Goal: Task Accomplishment & Management: Use online tool/utility

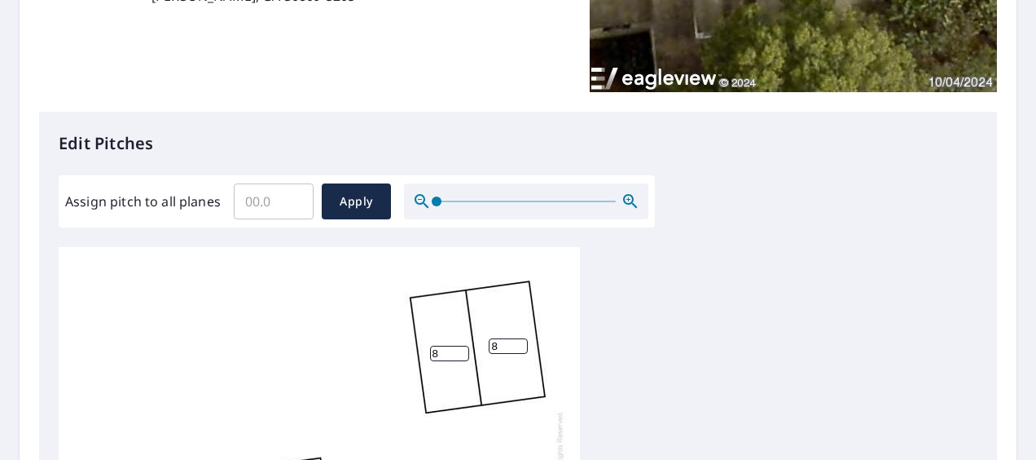
scroll to position [16, 0]
click at [266, 199] on input "Assign pitch to all planes" at bounding box center [274, 201] width 80 height 46
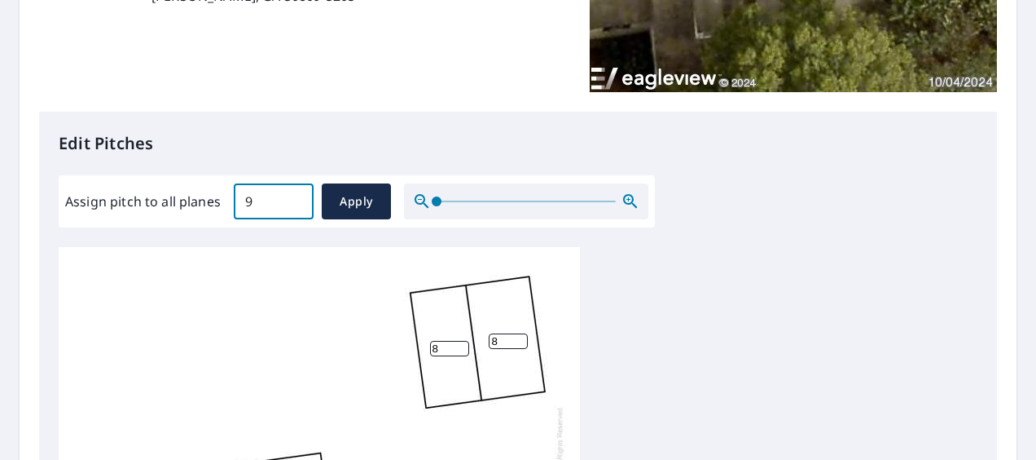
type input "9"
click at [810, 196] on div "Edit Pitches Assign pitch to all planes 9 ​ Apply 8 8 4 4 8 8 8 8 8 8 8 2 2 2 1…" at bounding box center [518, 445] width 958 height 667
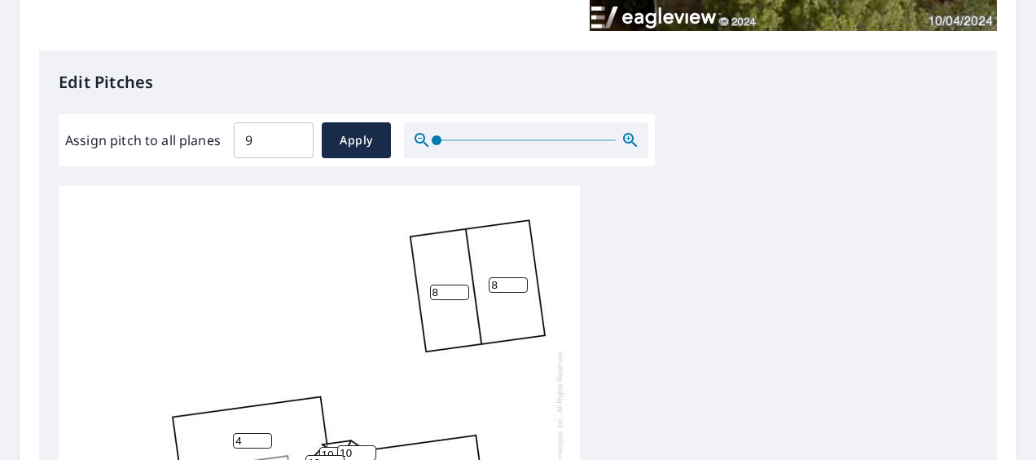
scroll to position [326, 0]
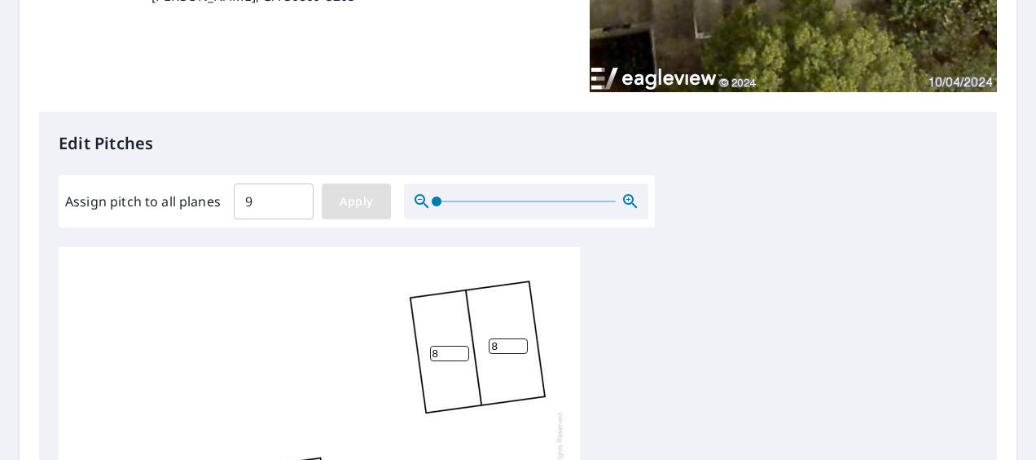
click at [354, 202] on span "Apply" at bounding box center [356, 201] width 43 height 20
type input "9"
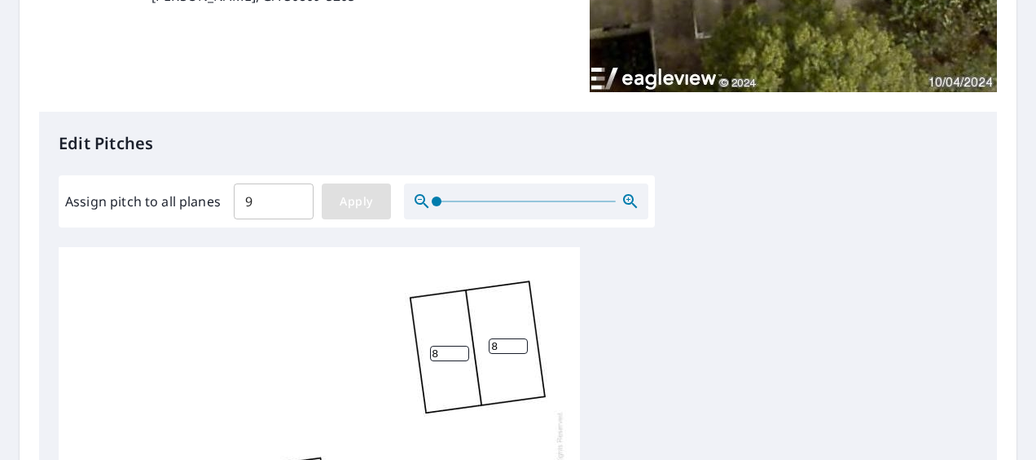
type input "9"
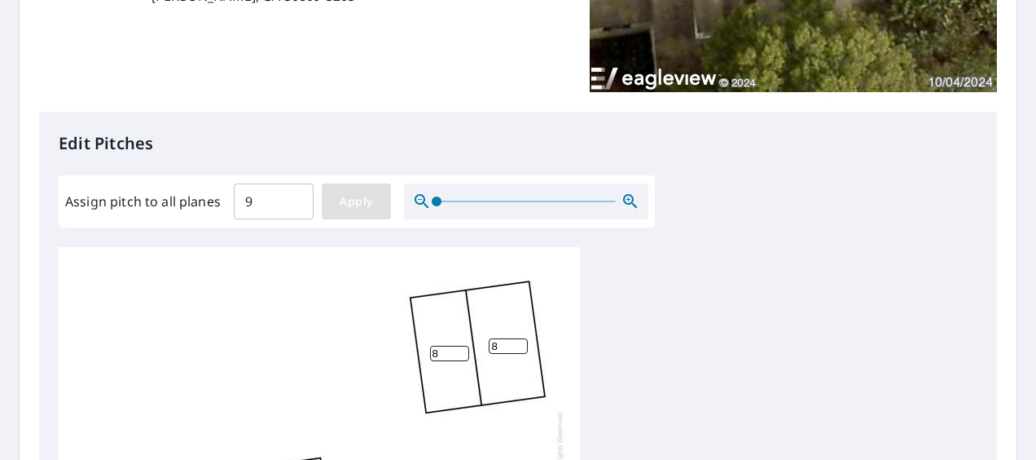
type input "9"
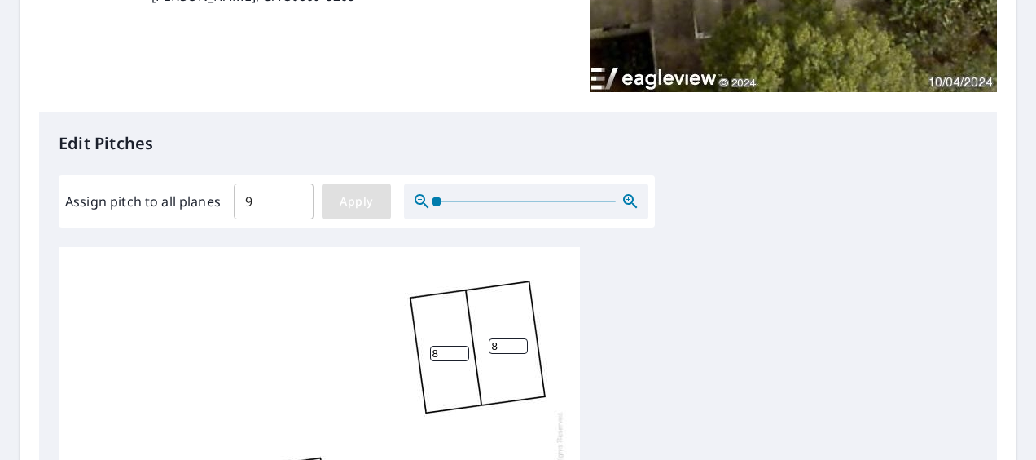
type input "9"
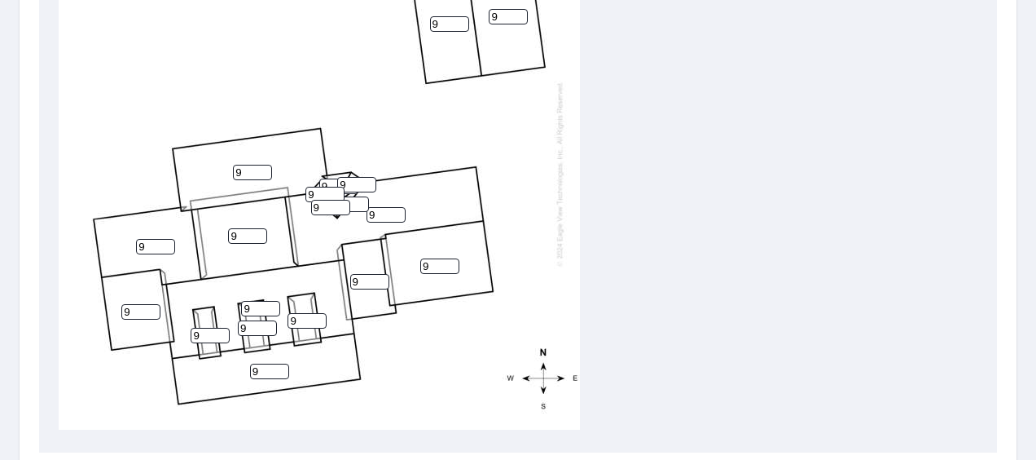
scroll to position [0, 0]
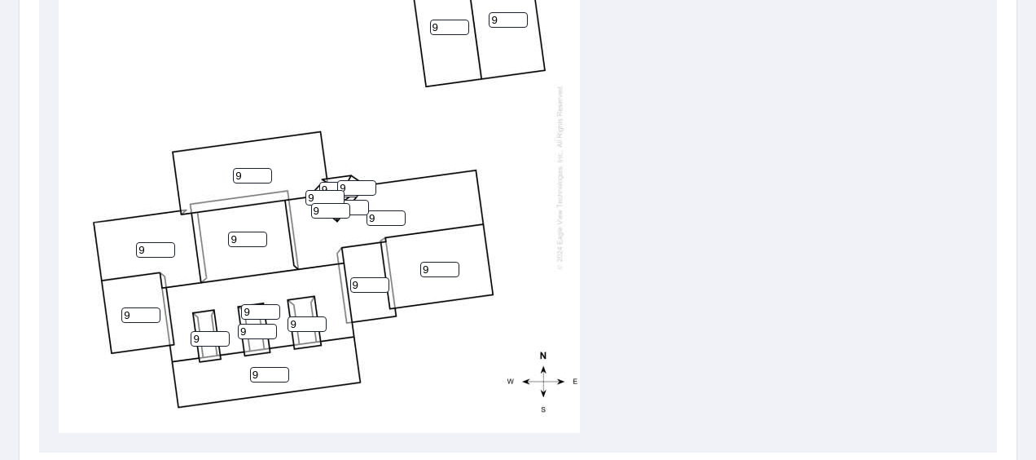
drag, startPoint x: 245, startPoint y: 175, endPoint x: 226, endPoint y: 174, distance: 19.6
click at [226, 174] on div "9 9 9 9 9 9 9 9 9 9 9 9 9 9 9 9 9 9 9" at bounding box center [319, 177] width 521 height 512
type input "4"
click at [689, 191] on div "9 9 4 9 9 9 9 9 9 9 9 9 9 9 9 9 9 9 9" at bounding box center [518, 177] width 919 height 512
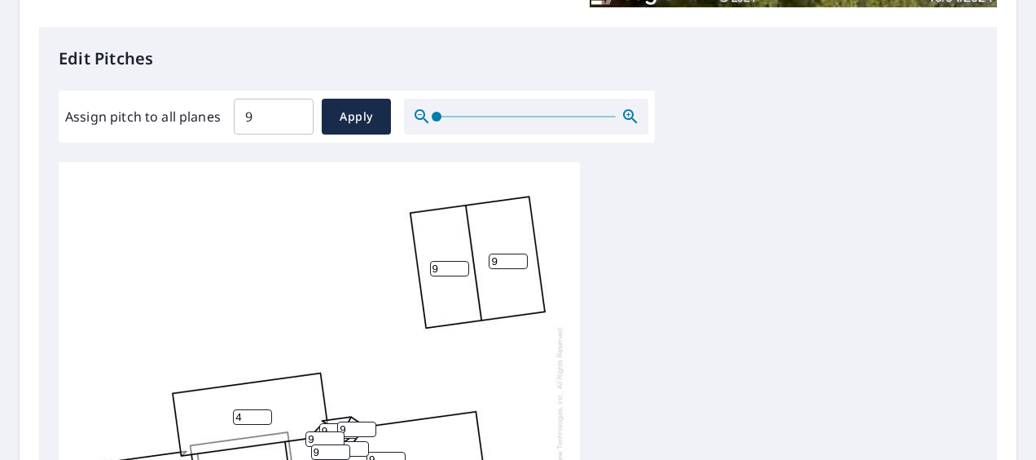
scroll to position [407, 0]
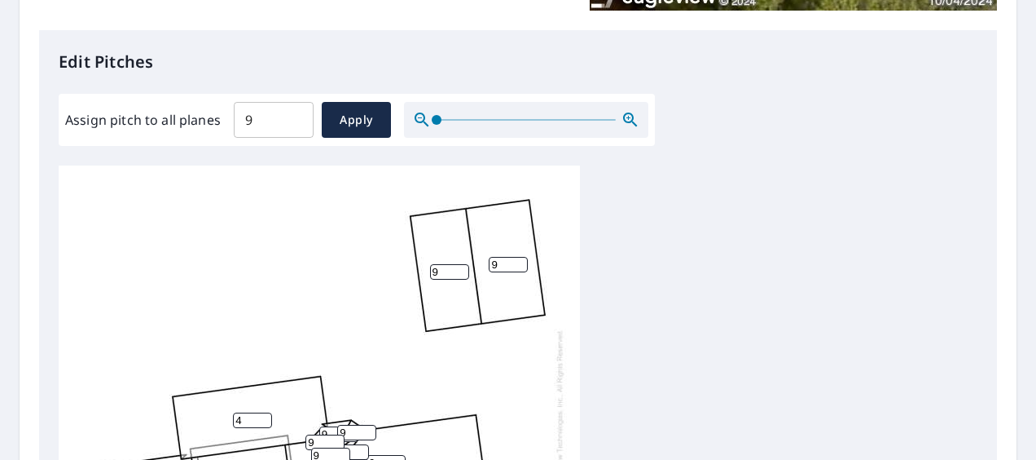
drag, startPoint x: 447, startPoint y: 273, endPoint x: 420, endPoint y: 274, distance: 26.1
click at [420, 274] on div "9 9 4 9 9 9 9 9 9 9 9 9 9 9 9 9 9 9 9" at bounding box center [319, 421] width 521 height 512
type input "8"
drag, startPoint x: 508, startPoint y: 261, endPoint x: 446, endPoint y: 262, distance: 61.9
click at [443, 262] on div "9 9 4 9 9 9 9 9 8 9 9 9 9 9 9 9 9 9 9" at bounding box center [319, 421] width 521 height 512
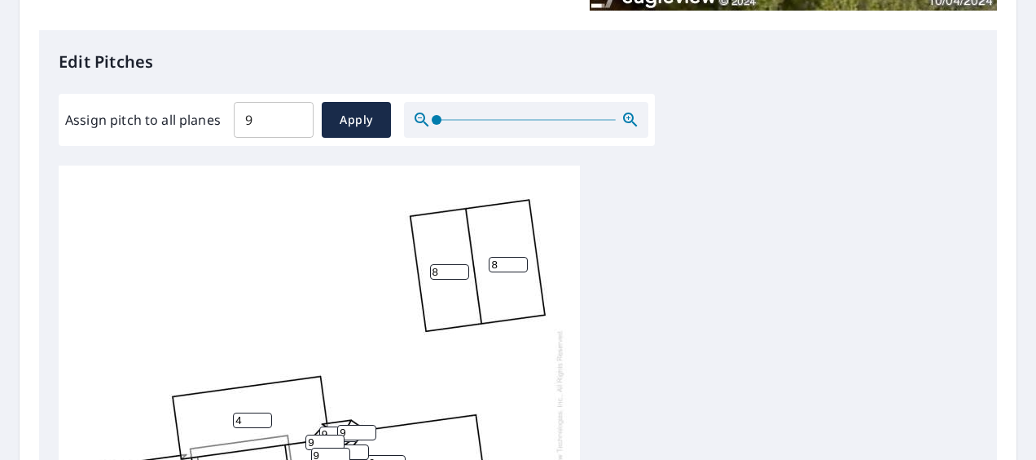
type input "8"
click at [700, 266] on div "9 9 4 9 9 8 9 9 8 9 9 9 9 9 9 9 9 9 9" at bounding box center [518, 421] width 919 height 512
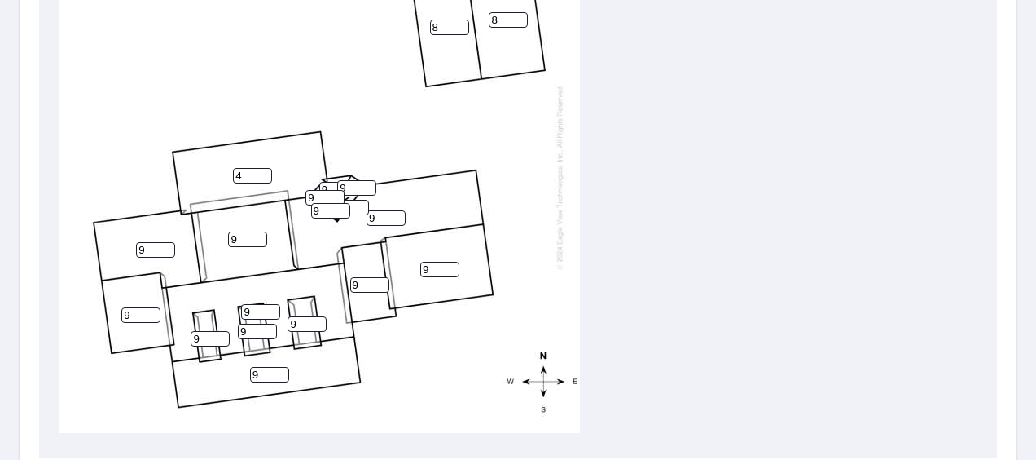
scroll to position [585, 0]
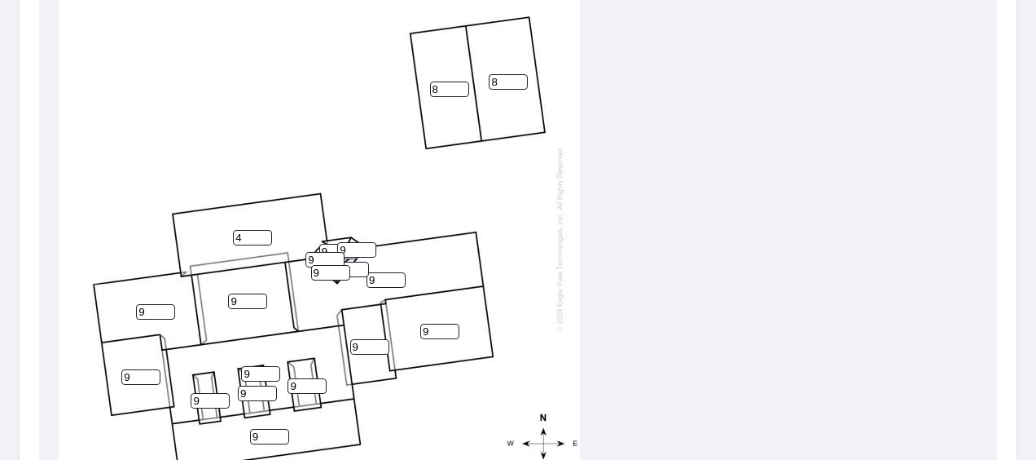
drag, startPoint x: 243, startPoint y: 288, endPoint x: 228, endPoint y: 290, distance: 14.9
click at [228, 293] on input "9" at bounding box center [247, 300] width 39 height 15
type input "5"
click at [678, 209] on div "9 9 4 9 5 8 9 9 8 9 9 9 9 9 9 9 9 9 9" at bounding box center [518, 244] width 919 height 512
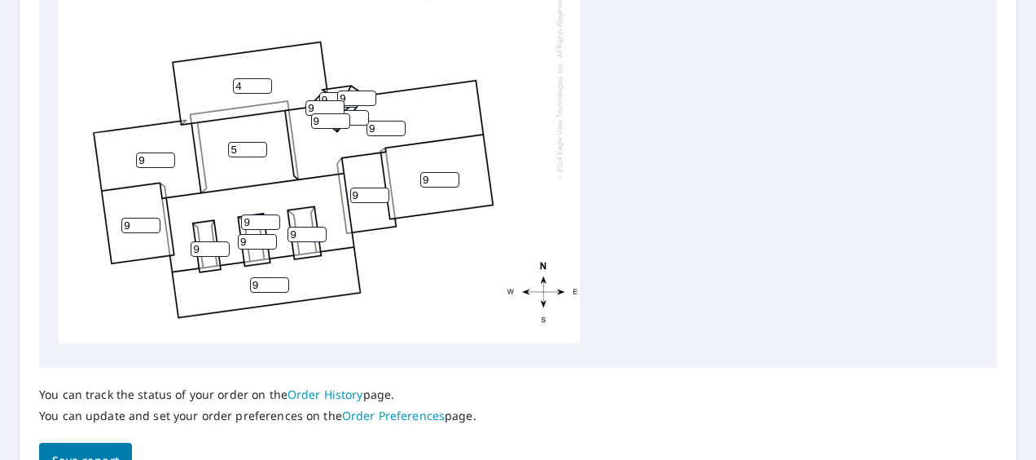
scroll to position [829, 0]
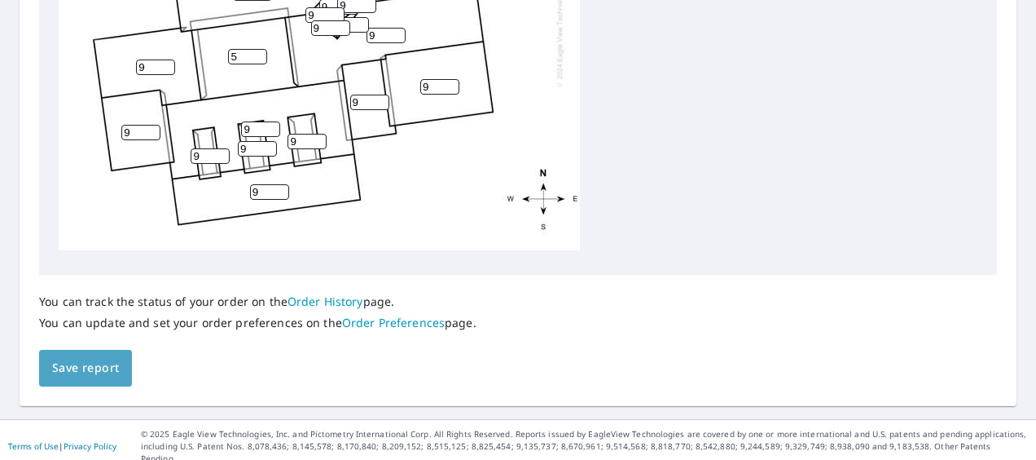
click at [76, 370] on span "Save report" at bounding box center [85, 368] width 67 height 20
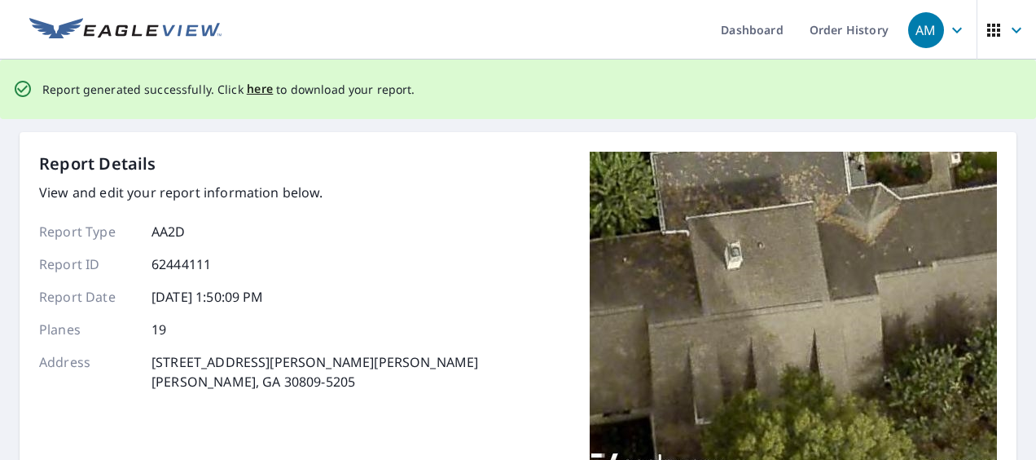
scroll to position [0, 0]
click at [254, 90] on span "here" at bounding box center [260, 89] width 27 height 20
